Goal: Information Seeking & Learning: Learn about a topic

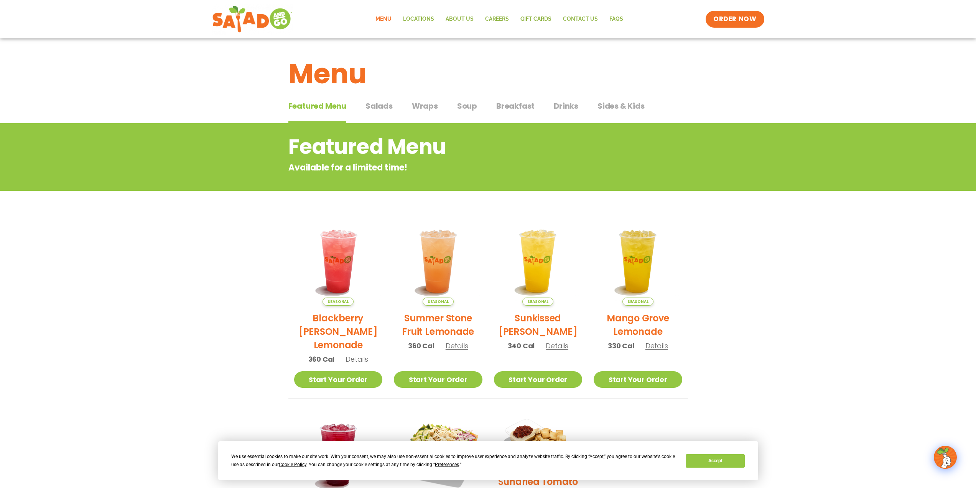
click at [383, 107] on span "Salads" at bounding box center [379, 106] width 27 height 12
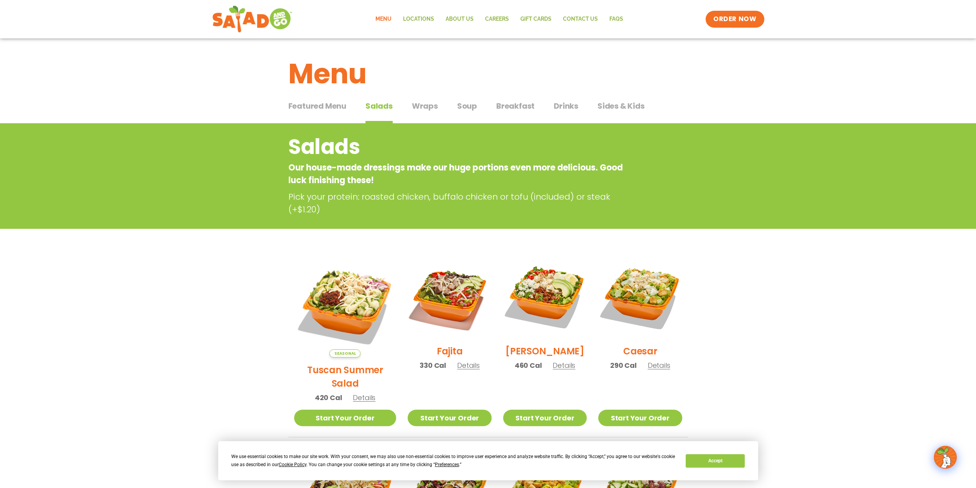
click at [411, 106] on div "Featured Menu Featured Menu Salads Salads Wraps Wraps Soup Soup Breakfast Break…" at bounding box center [488, 110] width 400 height 26
click at [416, 106] on span "Wraps" at bounding box center [425, 106] width 26 height 12
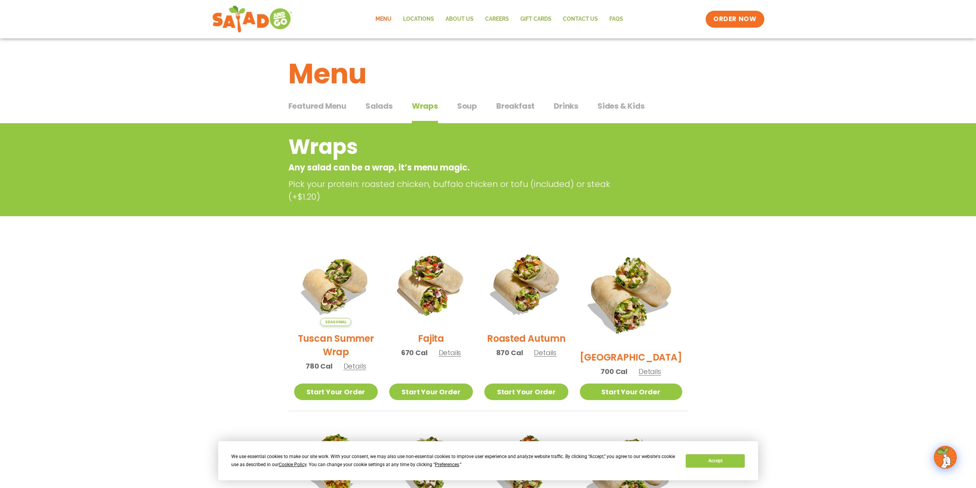
click at [468, 108] on span "Soup" at bounding box center [467, 106] width 20 height 12
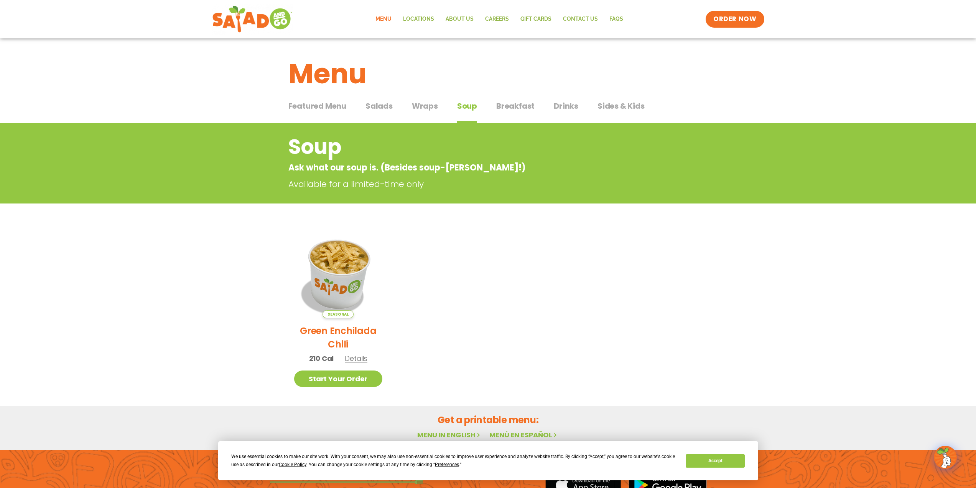
click at [350, 266] on img at bounding box center [338, 274] width 104 height 104
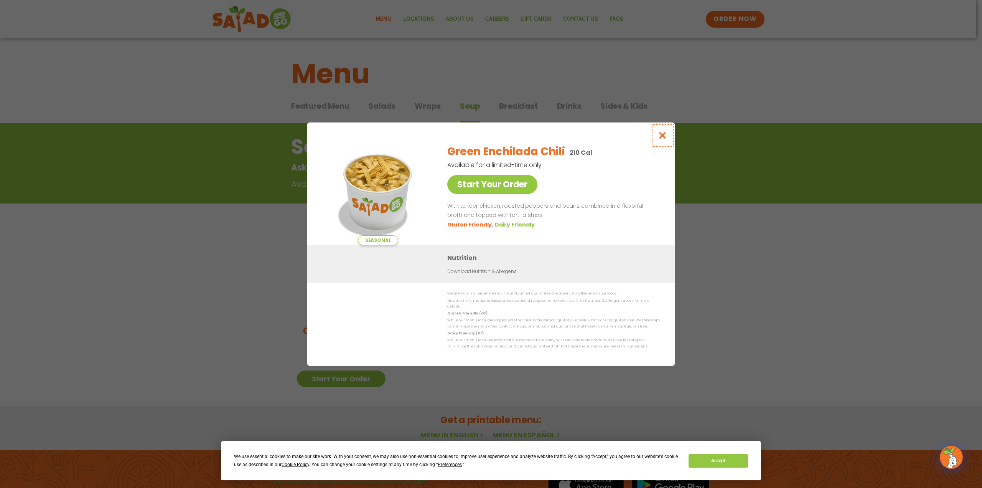
click at [661, 139] on icon "Close modal" at bounding box center [663, 135] width 10 height 8
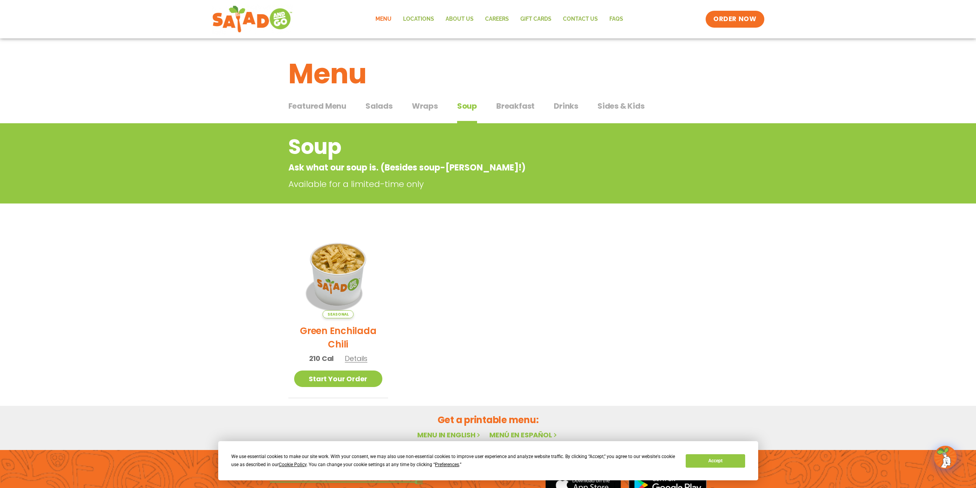
click at [613, 105] on span "Sides & Kids" at bounding box center [621, 106] width 47 height 12
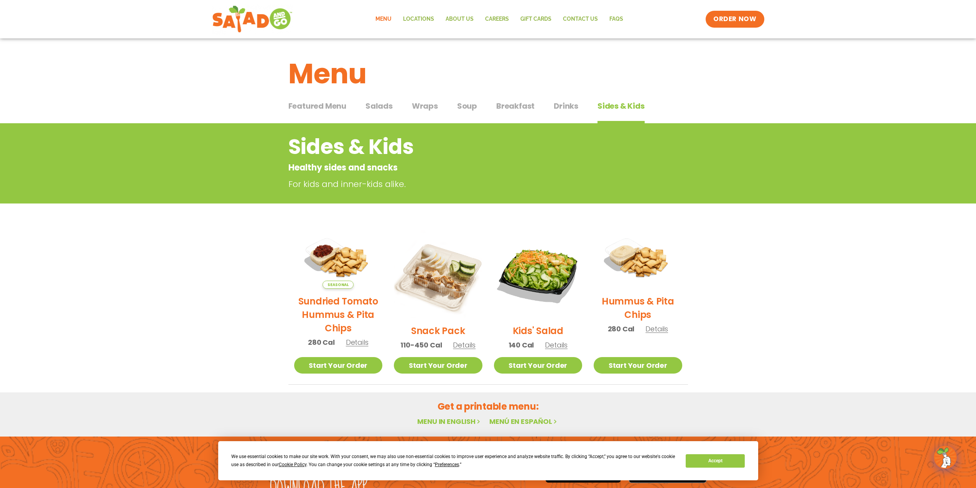
click at [504, 109] on span "Breakfast" at bounding box center [515, 106] width 38 height 12
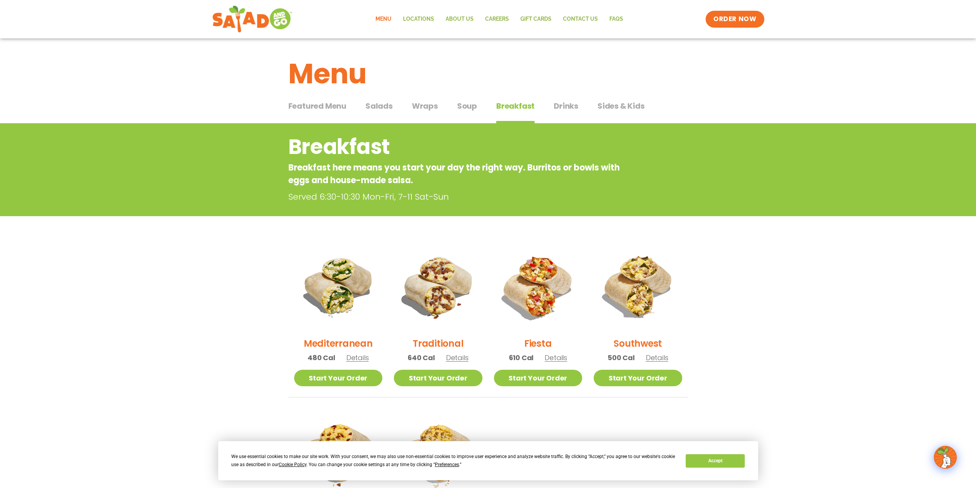
click at [475, 101] on span "Soup" at bounding box center [467, 106] width 20 height 12
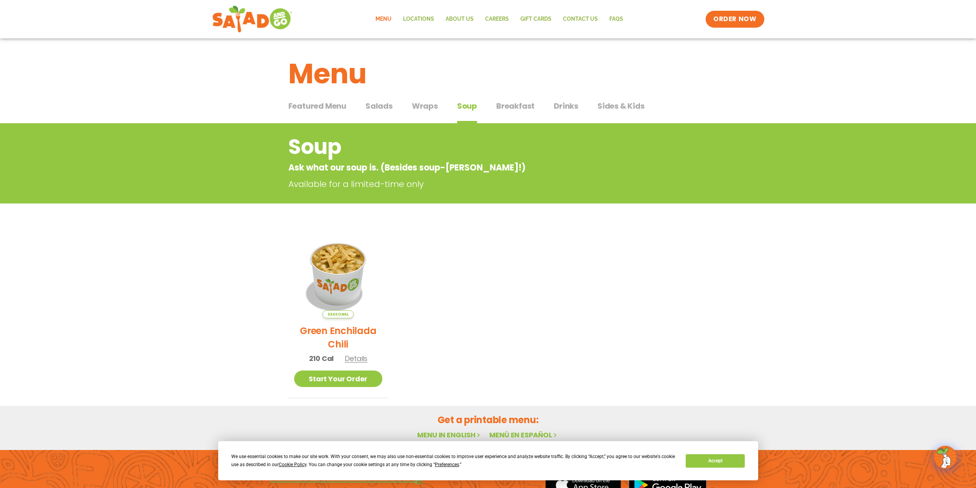
click at [310, 110] on span "Featured Menu" at bounding box center [317, 106] width 58 height 12
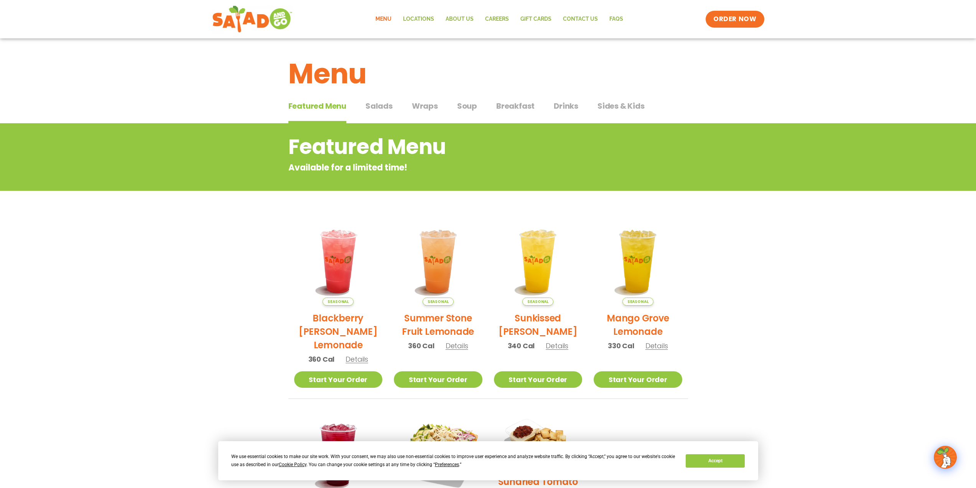
click at [386, 102] on span "Salads" at bounding box center [379, 106] width 27 height 12
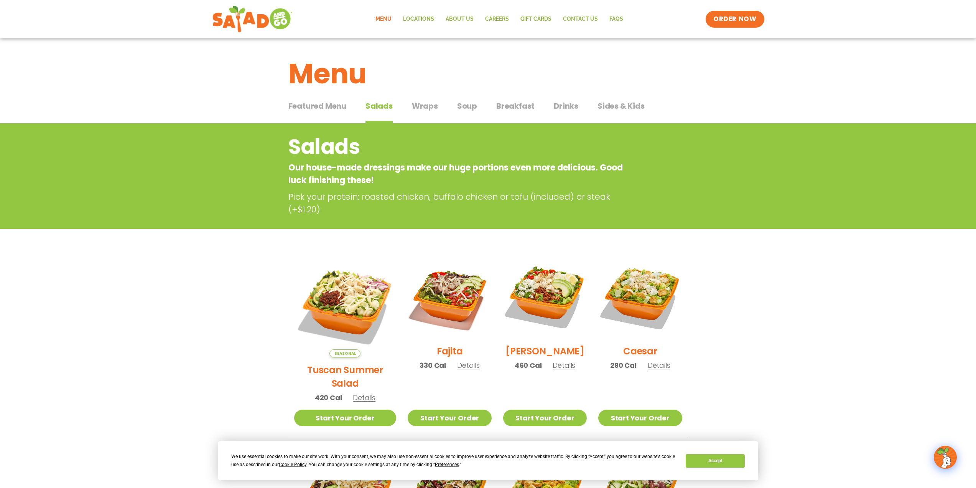
click at [428, 108] on span "Wraps" at bounding box center [425, 106] width 26 height 12
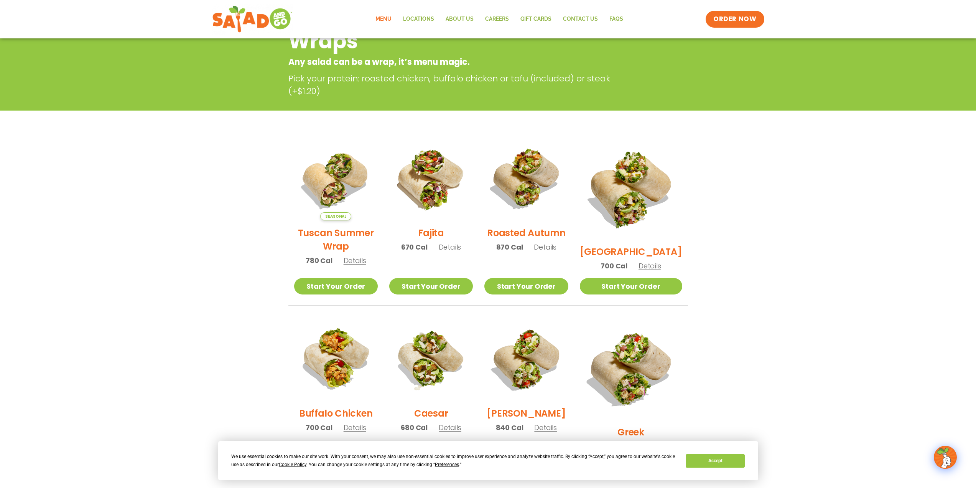
scroll to position [115, 0]
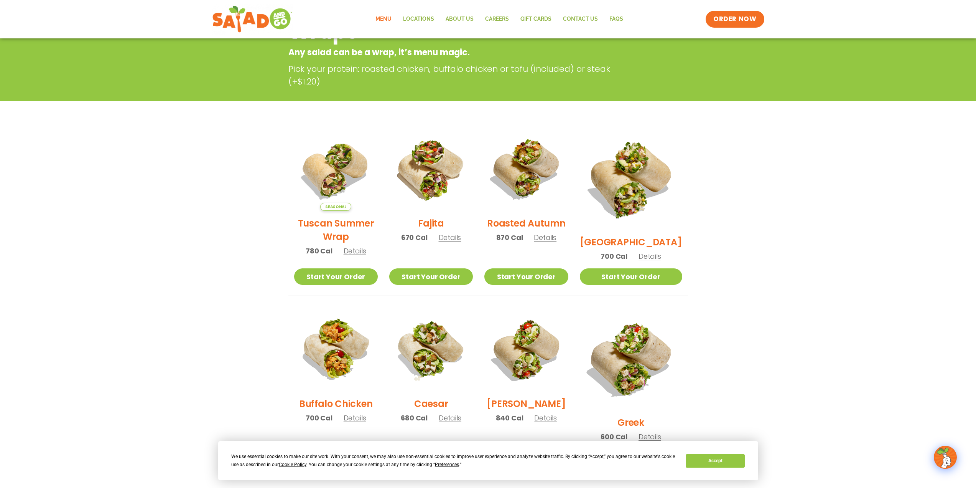
drag, startPoint x: 818, startPoint y: 224, endPoint x: 817, endPoint y: 186, distance: 37.2
drag, startPoint x: 817, startPoint y: 186, endPoint x: 819, endPoint y: 166, distance: 20.8
click at [819, 166] on section "Wraps Any salad can be a wrap, it’s menu magic. Pick your protein: roasted chic…" at bounding box center [488, 322] width 976 height 629
drag, startPoint x: 819, startPoint y: 164, endPoint x: 816, endPoint y: 150, distance: 15.0
drag, startPoint x: 816, startPoint y: 150, endPoint x: 815, endPoint y: 143, distance: 7.0
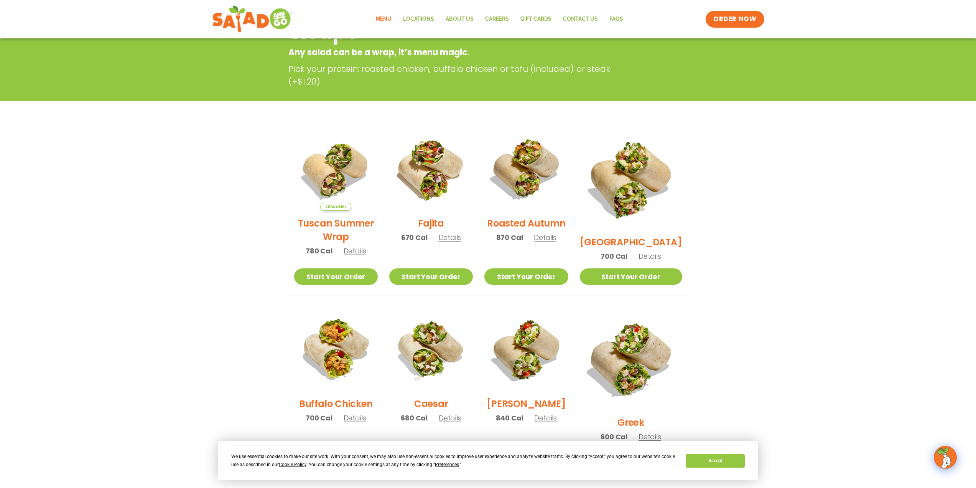
click at [815, 143] on section "Wraps Any salad can be a wrap, it’s menu magic. Pick your protein: roasted chic…" at bounding box center [488, 322] width 976 height 629
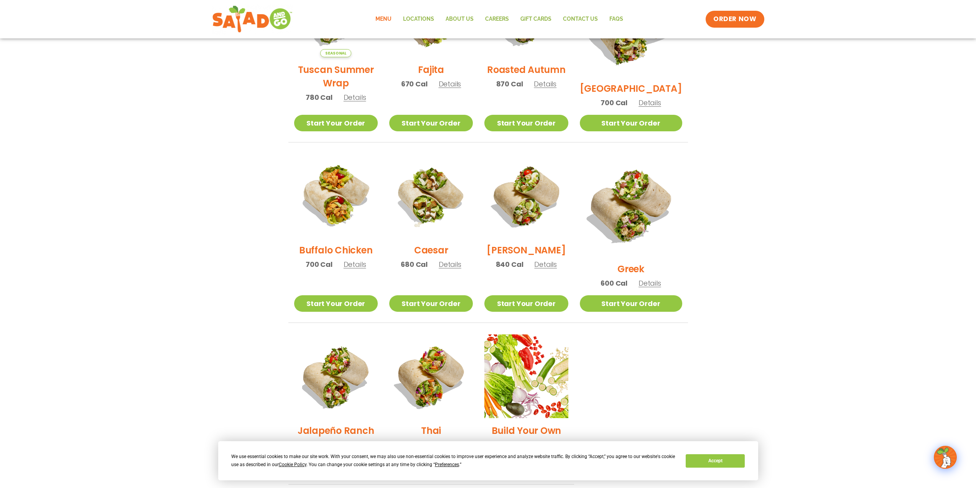
drag, startPoint x: 824, startPoint y: 176, endPoint x: 827, endPoint y: 151, distance: 25.5
drag, startPoint x: 827, startPoint y: 151, endPoint x: 828, endPoint y: 144, distance: 7.1
click at [829, 140] on section "Wraps Any salad can be a wrap, it’s menu magic. Pick your protein: roasted chic…" at bounding box center [488, 169] width 976 height 629
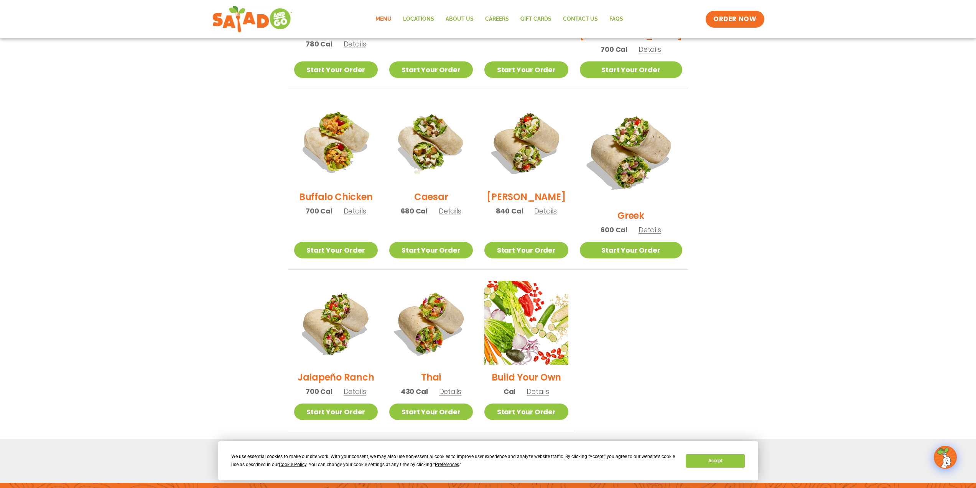
scroll to position [422, 0]
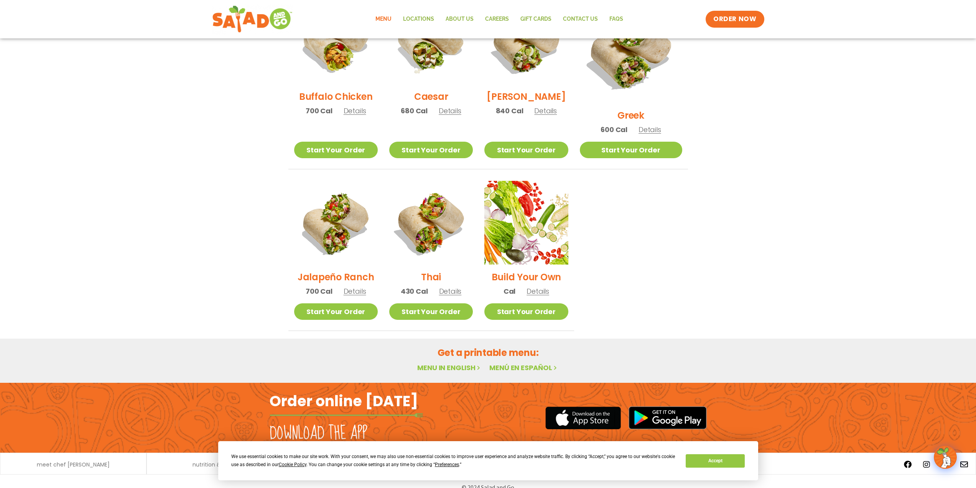
drag, startPoint x: 818, startPoint y: 193, endPoint x: 815, endPoint y: 168, distance: 24.7
drag, startPoint x: 815, startPoint y: 168, endPoint x: 812, endPoint y: 142, distance: 26.7
drag, startPoint x: 812, startPoint y: 142, endPoint x: 809, endPoint y: 120, distance: 21.3
click at [809, 120] on section "Wraps Any salad can be a wrap, it’s menu magic. Pick your protein: roasted chic…" at bounding box center [488, 15] width 976 height 629
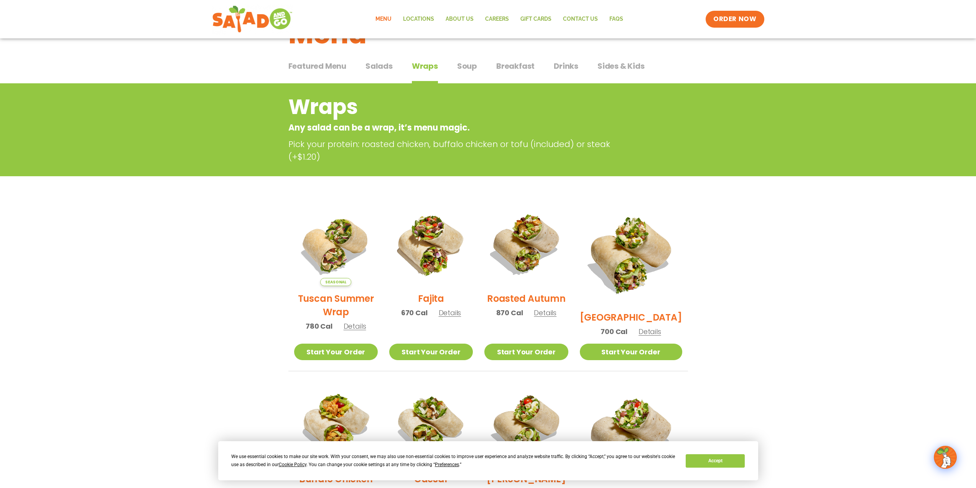
scroll to position [0, 0]
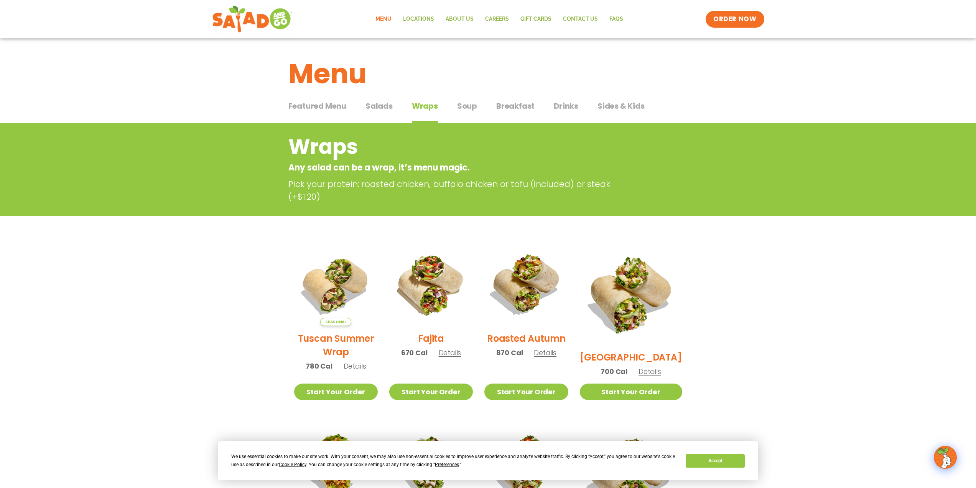
drag, startPoint x: 806, startPoint y: 163, endPoint x: 807, endPoint y: 136, distance: 27.2
drag, startPoint x: 806, startPoint y: 133, endPoint x: 807, endPoint y: 124, distance: 9.7
drag, startPoint x: 807, startPoint y: 124, endPoint x: 821, endPoint y: 102, distance: 25.3
click at [821, 102] on div "Featured Menu Featured Menu Salads Salads Wraps Wraps Soup Soup Breakfast Break…" at bounding box center [488, 110] width 976 height 26
drag, startPoint x: 804, startPoint y: 321, endPoint x: 783, endPoint y: 199, distance: 124.2
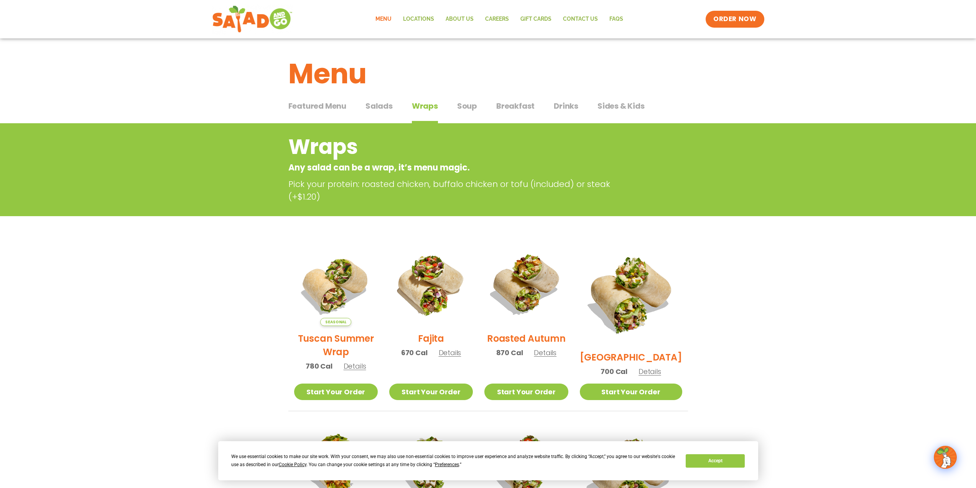
click at [783, 195] on div "Wraps Any salad can be a wrap, it’s menu magic. Pick your protein: roasted chic…" at bounding box center [488, 169] width 976 height 93
drag, startPoint x: 814, startPoint y: 218, endPoint x: 815, endPoint y: 165, distance: 52.9
drag, startPoint x: 815, startPoint y: 165, endPoint x: 808, endPoint y: 151, distance: 16.1
drag, startPoint x: 808, startPoint y: 151, endPoint x: 760, endPoint y: 113, distance: 61.4
click at [808, 137] on div "Wraps Any salad can be a wrap, it’s menu magic. Pick your protein: roasted chic…" at bounding box center [488, 169] width 976 height 93
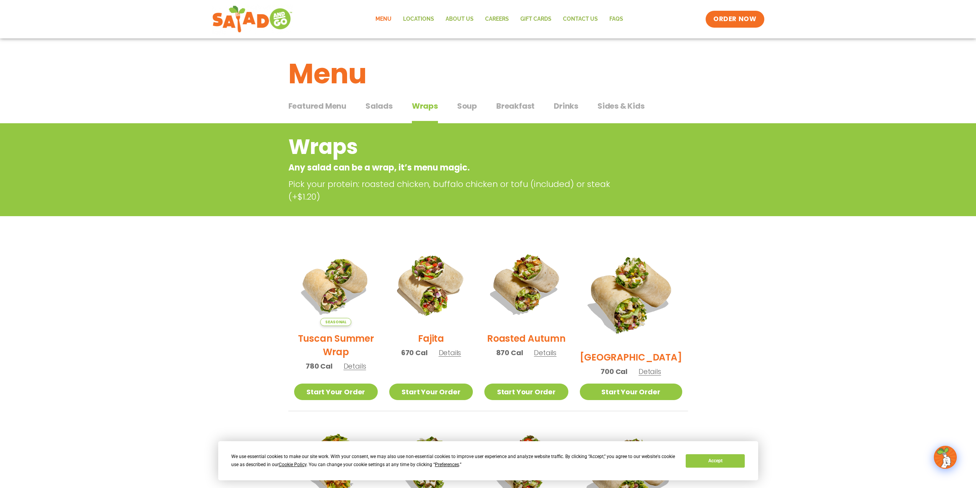
click at [636, 110] on span "Sides & Kids" at bounding box center [621, 106] width 47 height 12
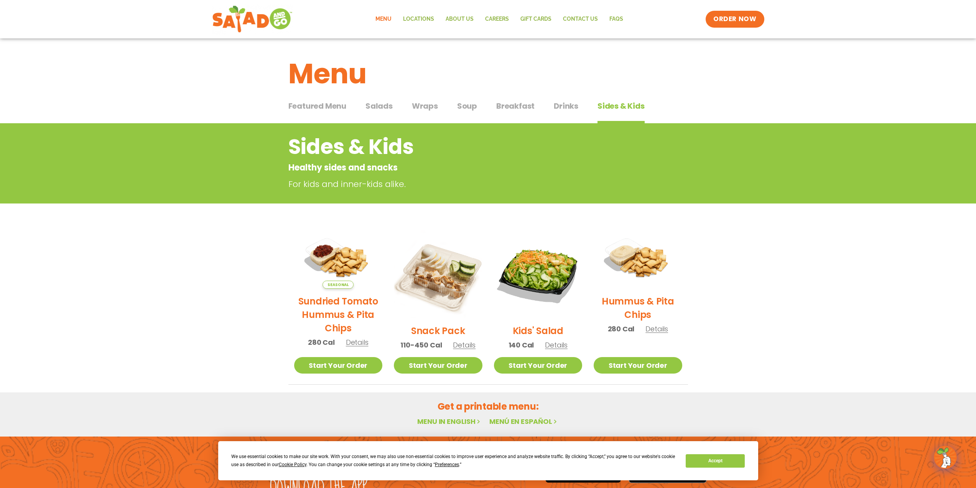
drag, startPoint x: 910, startPoint y: 140, endPoint x: 908, endPoint y: 128, distance: 11.6
drag, startPoint x: 908, startPoint y: 128, endPoint x: 903, endPoint y: 104, distance: 25.1
drag, startPoint x: 903, startPoint y: 104, endPoint x: 886, endPoint y: 99, distance: 18.1
click at [836, 89] on div "Menu" at bounding box center [488, 67] width 976 height 59
click at [735, 463] on button "Accept" at bounding box center [715, 460] width 59 height 13
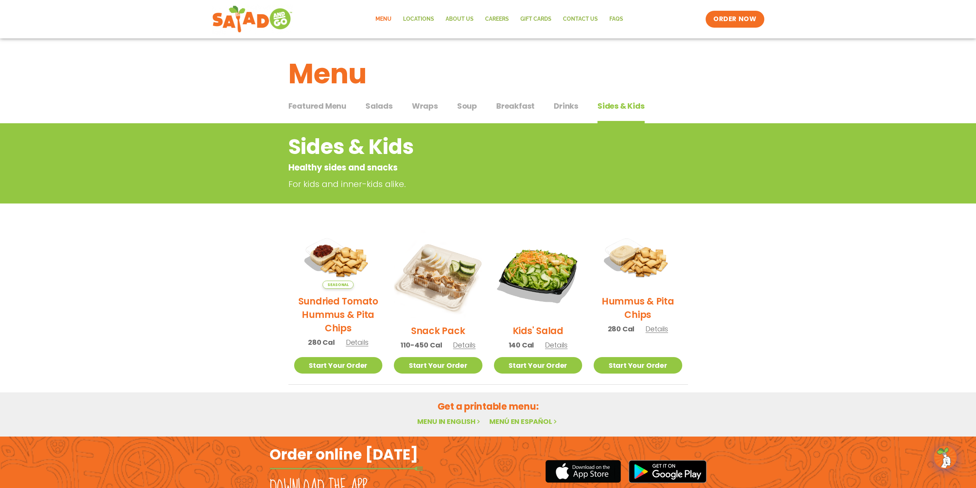
drag, startPoint x: 816, startPoint y: 226, endPoint x: 825, endPoint y: 150, distance: 75.7
drag, startPoint x: 825, startPoint y: 150, endPoint x: 834, endPoint y: 117, distance: 34.7
drag, startPoint x: 834, startPoint y: 117, endPoint x: 843, endPoint y: 99, distance: 19.7
click at [836, 99] on div "Featured Menu Featured Menu Salads Salads Wraps Wraps Soup Soup Breakfast Break…" at bounding box center [488, 110] width 976 height 26
